Goal: Find specific page/section: Find specific page/section

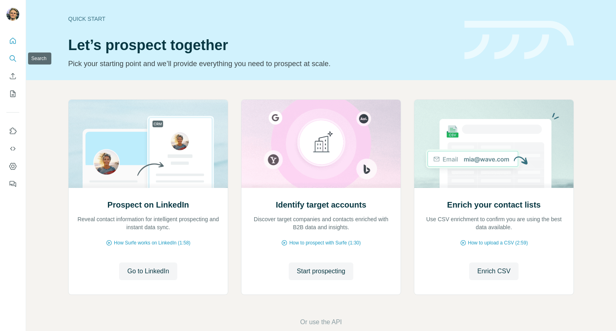
click at [10, 54] on button "Search" at bounding box center [12, 58] width 13 height 14
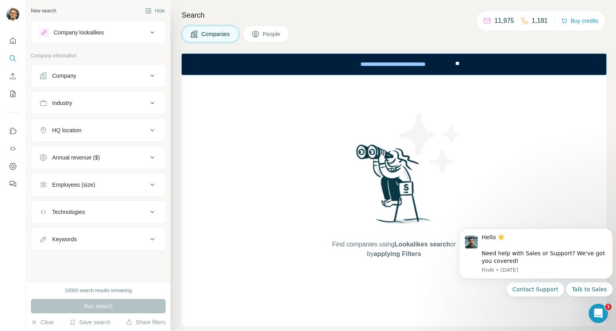
click at [6, 51] on button "Search" at bounding box center [12, 58] width 13 height 14
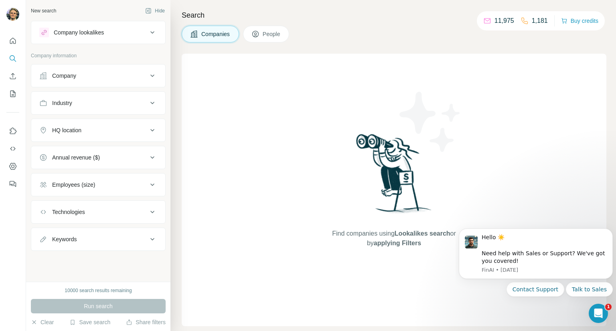
click at [149, 79] on icon at bounding box center [153, 76] width 10 height 10
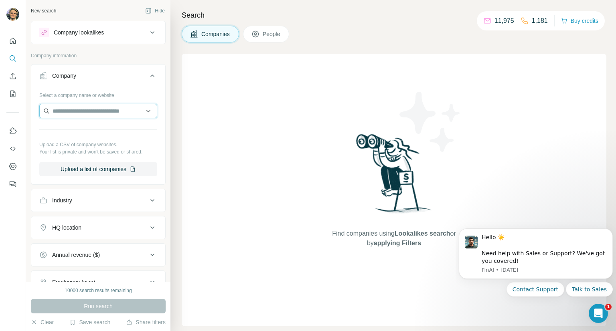
click at [146, 115] on input "text" at bounding box center [98, 111] width 118 height 14
